Goal: Navigation & Orientation: Find specific page/section

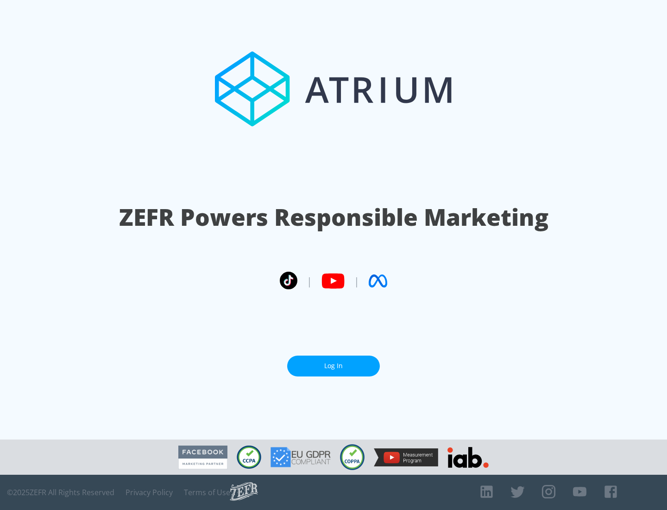
click at [334, 366] on link "Log In" at bounding box center [333, 365] width 93 height 21
